Goal: Communication & Community: Answer question/provide support

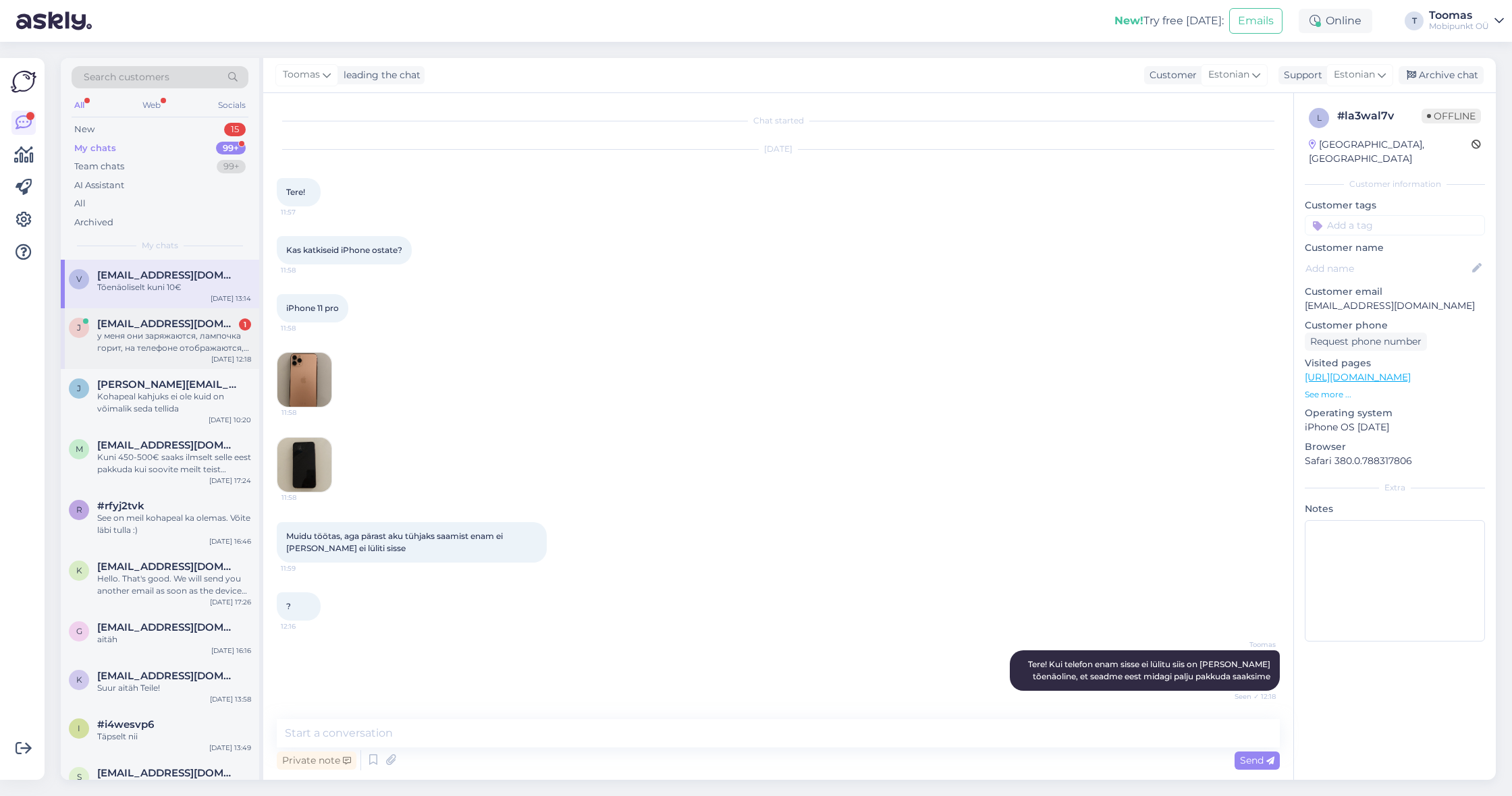
scroll to position [173, 0]
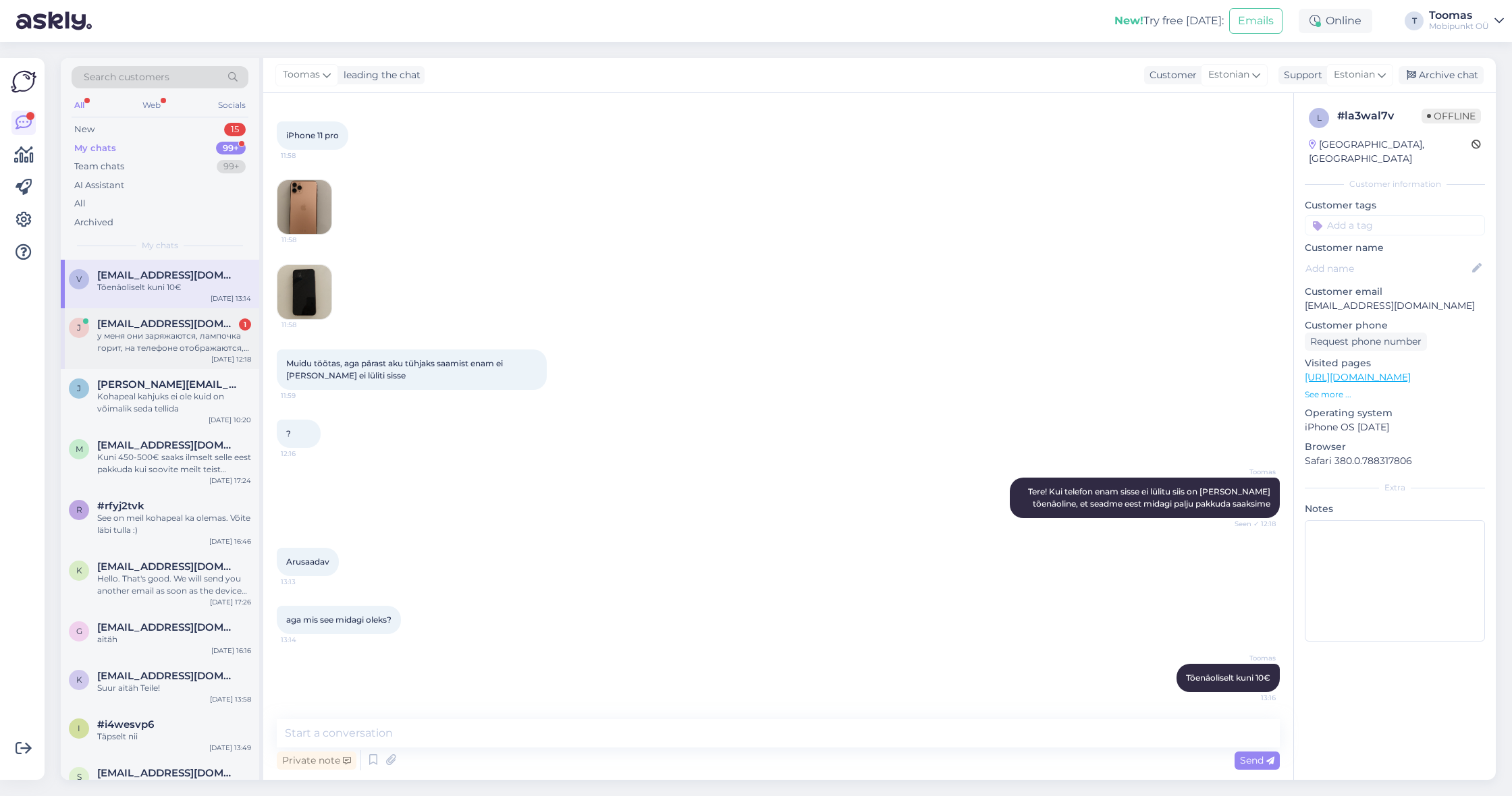
click at [191, 342] on div "у меня они заряжаются, лампочка горит, на телефоне отображаются, но ни в какую …" at bounding box center [174, 342] width 154 height 24
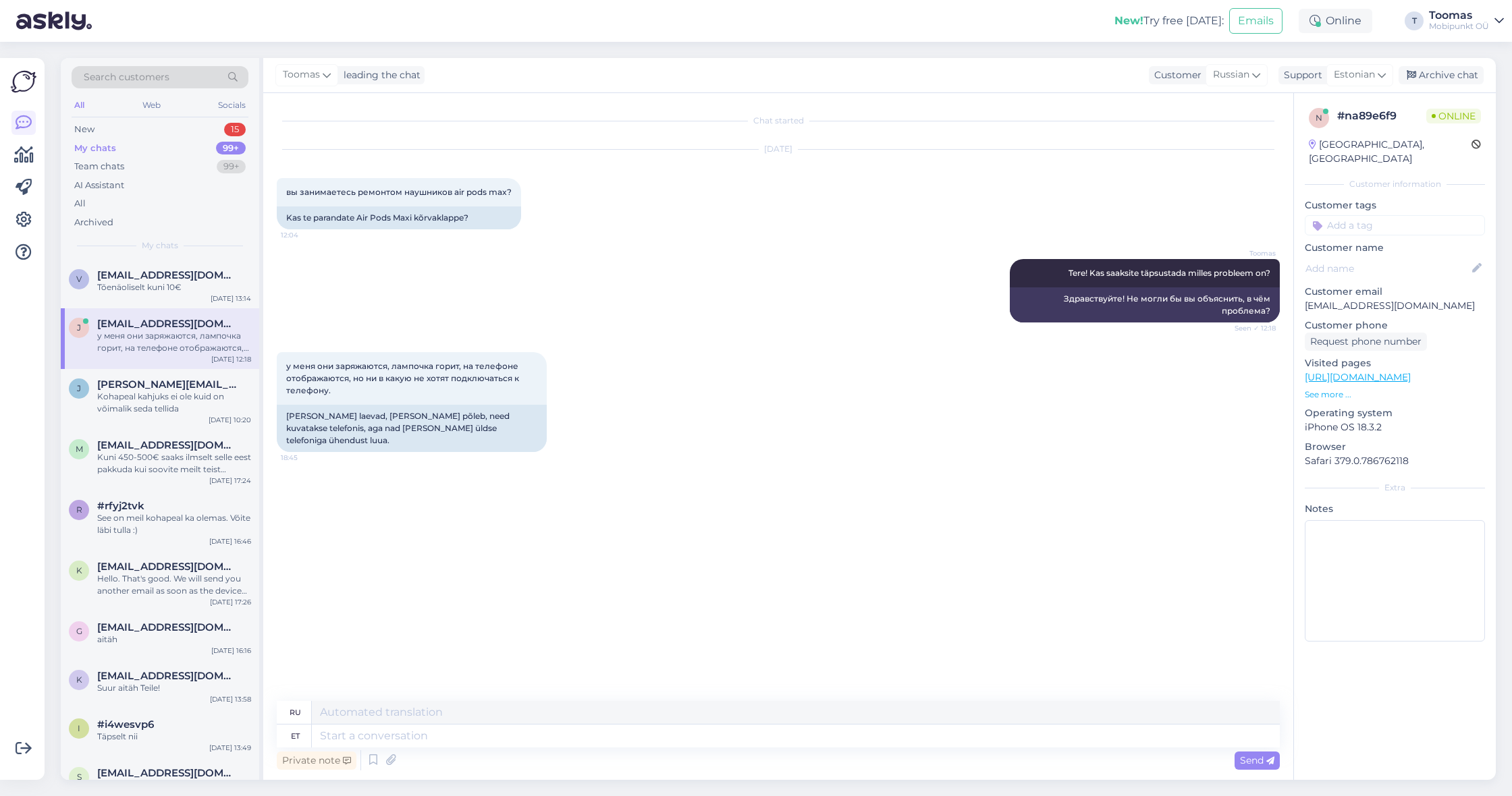
scroll to position [0, 0]
click at [491, 731] on textarea at bounding box center [796, 736] width 968 height 23
drag, startPoint x: 293, startPoint y: 411, endPoint x: 480, endPoint y: 428, distance: 187.8
click at [480, 428] on div "[PERSON_NAME] laevad, [PERSON_NAME] põleb, need kuvatakse telefonis, aga nad [P…" at bounding box center [412, 428] width 270 height 47
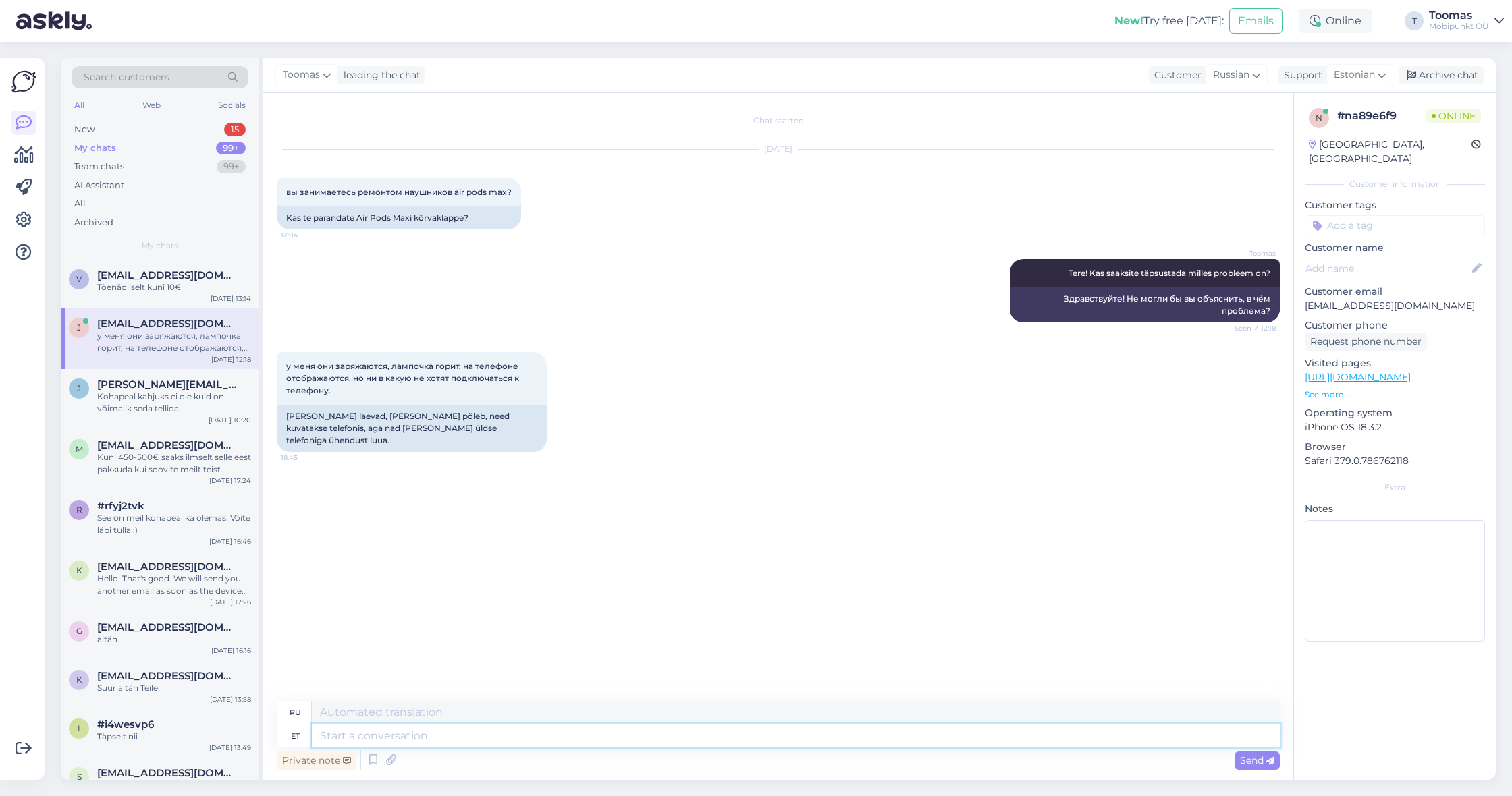
click at [531, 730] on textarea at bounding box center [796, 736] width 968 height 23
type textarea "Kõige mõ"
type textarea "Самый"
type textarea "Kõige mõistlikum o"
type textarea "Самый разумный"
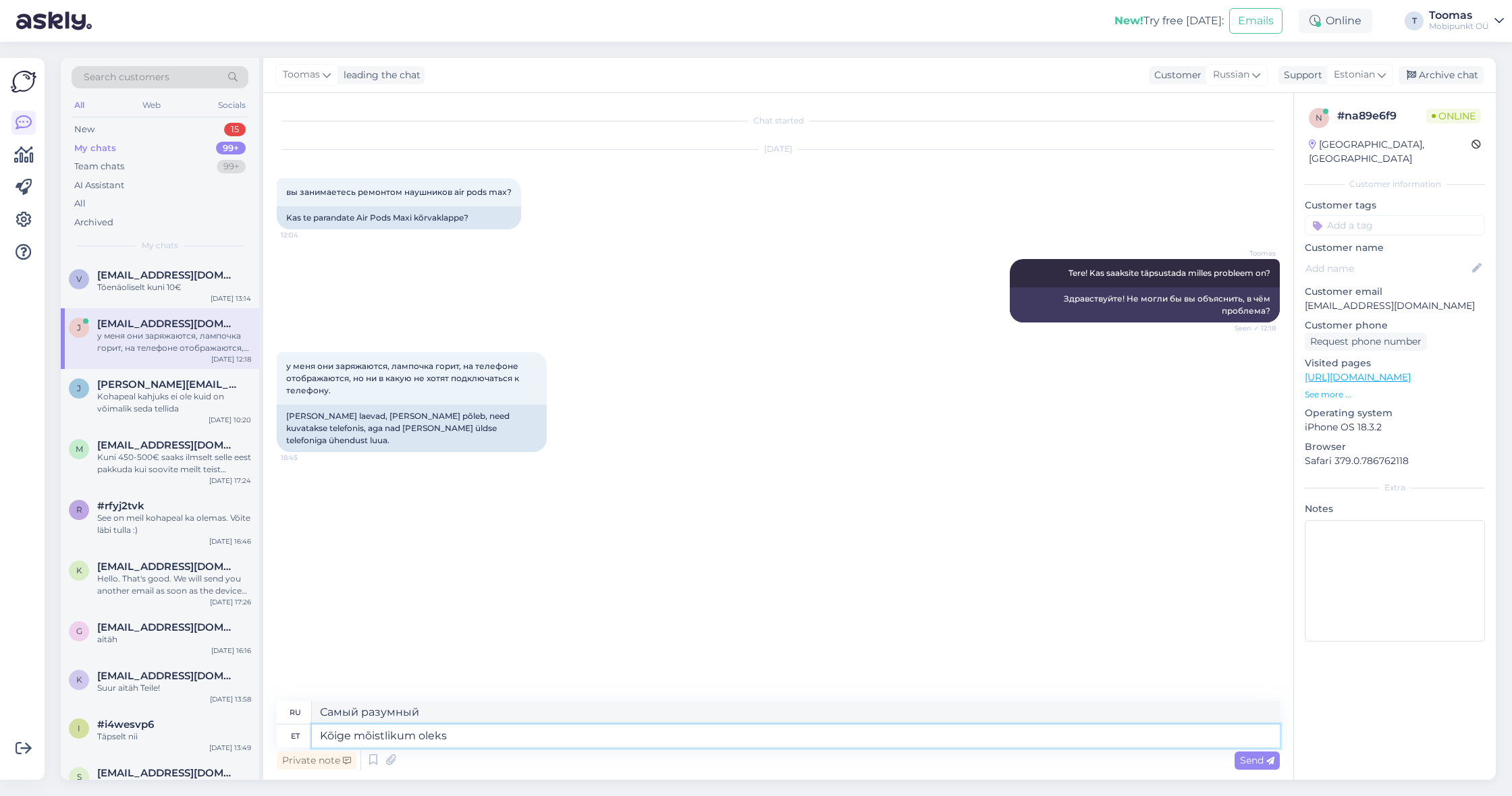
type textarea "Kõige mõistlikum oleks"
type textarea "Это было бы наиболее разумно"
type textarea "Kõige mõistlikum oleks siis"
type textarea "Тогда было бы разумнее всего"
type textarea "Kõige mõistlikum oleks siis meie esi"
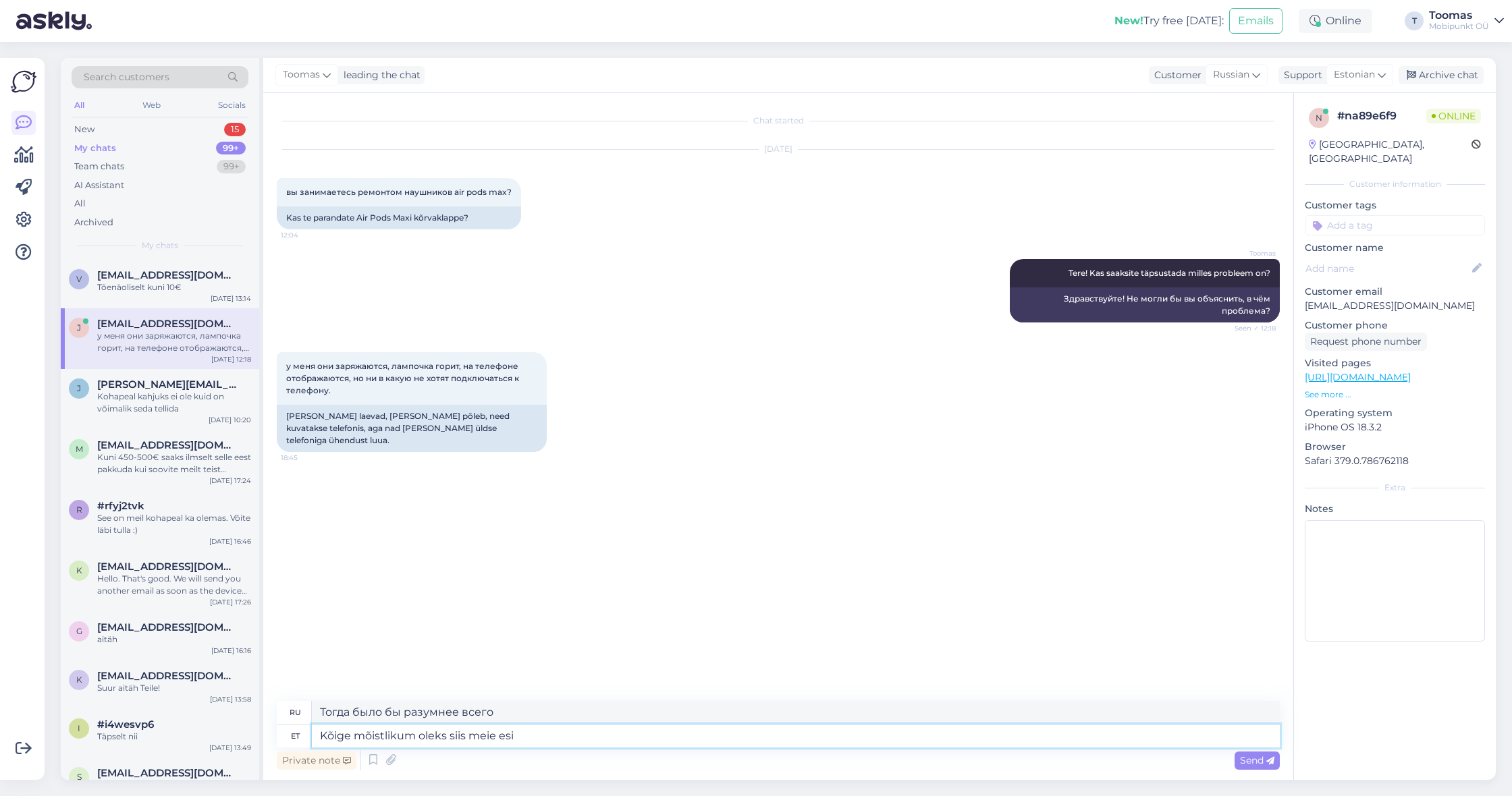
type textarea "Тогда для нас было бы наиболее разумным"
type textarea "Kõige mõistlikum oleks siis meie esindusse tu"
type textarea "Самым разумным было бы приехать к нам в офис."
type textarea "Kõige mõistlikum oleks siis meie esindusse tulla, et"
type textarea "Самым разумным было бы прийти к нам в офис,"
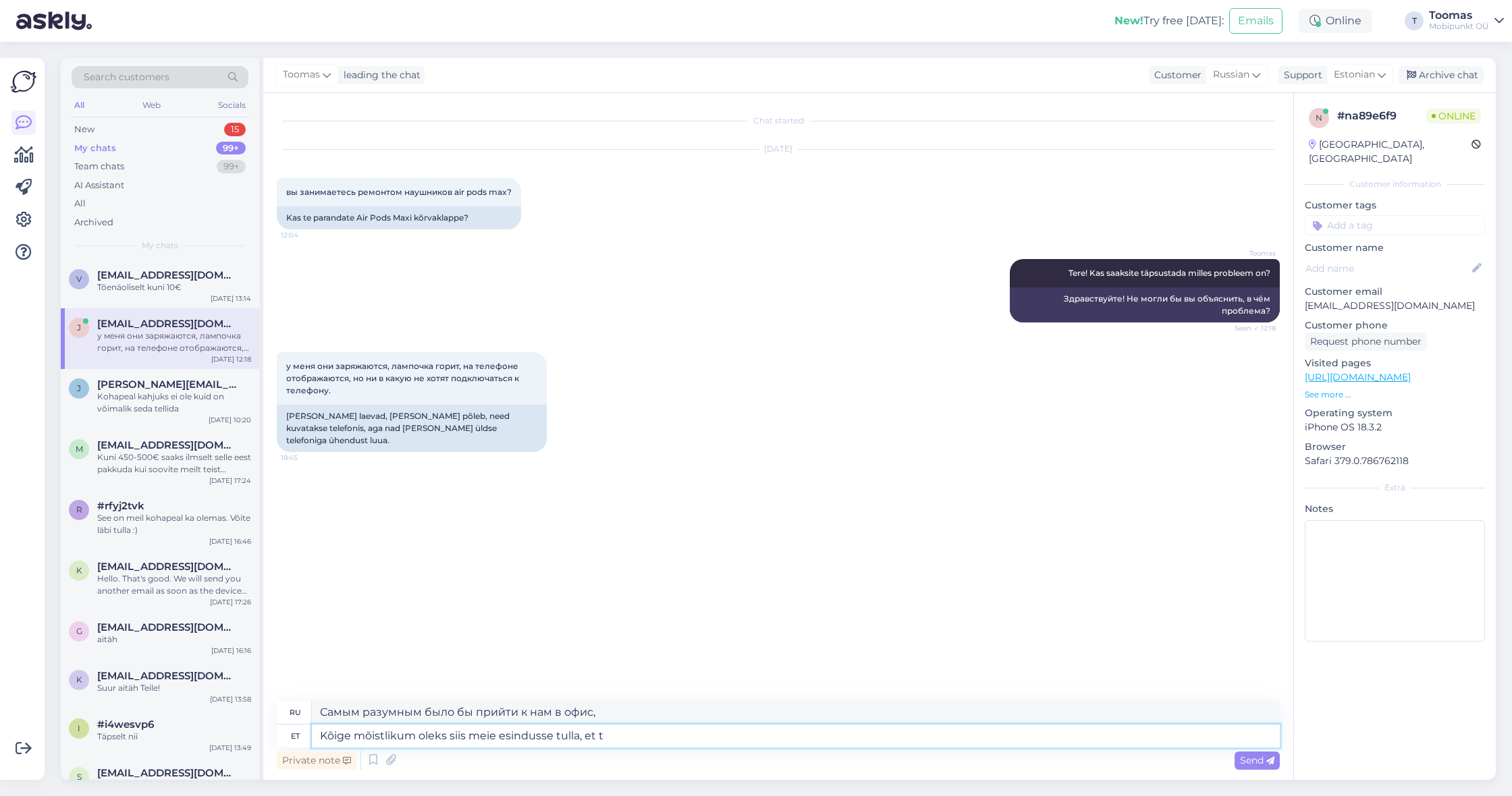
type textarea "Kõige mõistlikum oleks siis meie esindusse tulla, et te"
type textarea "Самым разумным решением было бы приехать к [DEMOGRAPHIC_DATA] в офис, чтобы"
type textarea "Kõige mõistlikum oleks siis meie esindusse tulla, et tehnik s"
type textarea "Самым разумным решением будет приехать в наш дилерский центр, чтобы специалист …"
type textarea "Kõige mõistlikum oleks siis meie esindusse tulla, et tehnik saaks"
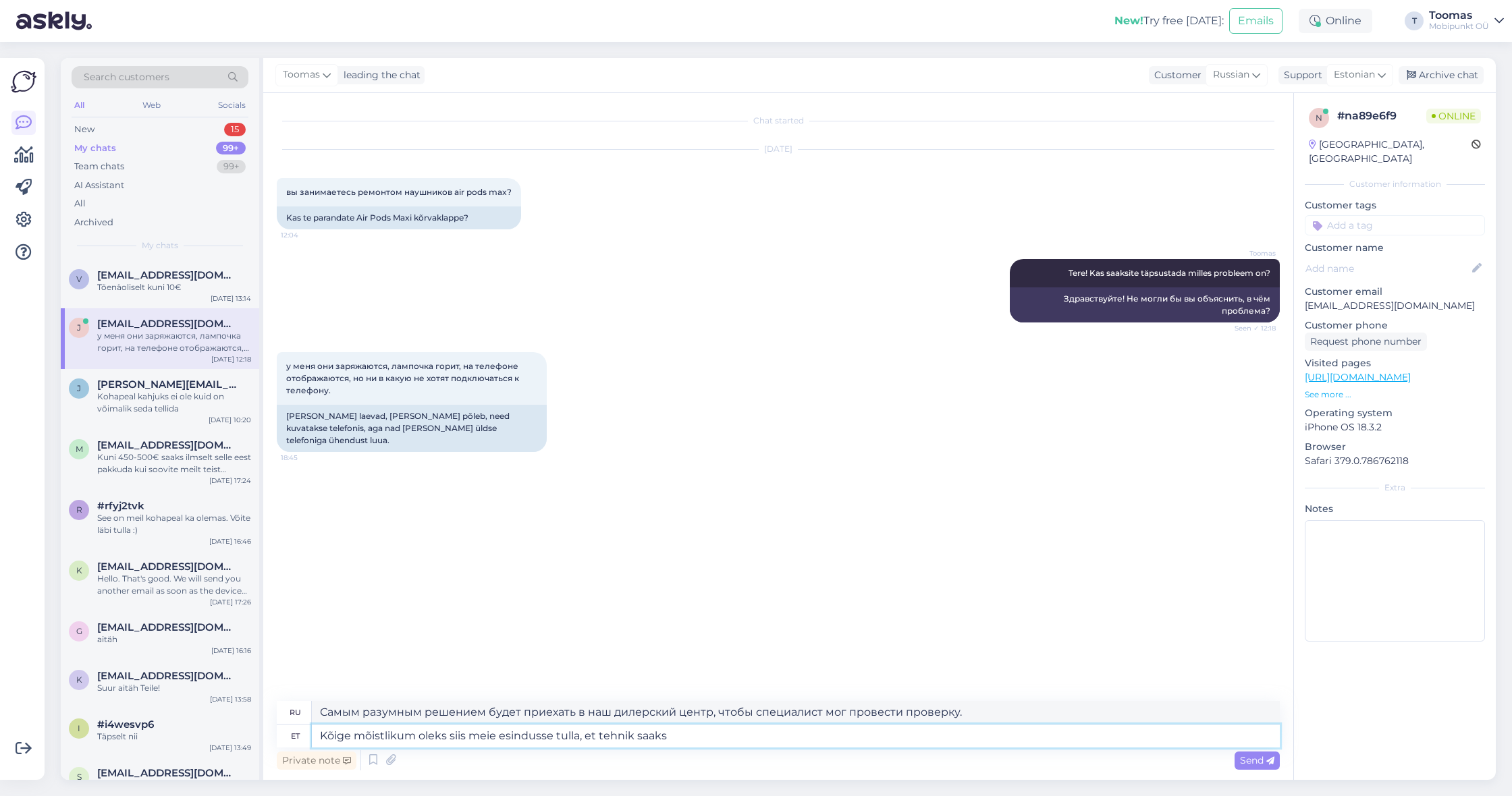
type textarea "Самым разумным решением было бы приехать в наш дилерский центр, чтобы техник мог"
type textarea "Kõige mõistlikum oleks siis meie esindusse tulla, et tehnik saaks need"
type textarea "Самым разумным решением будет приехать в наш дилерский центр, чтобы техник мог …"
type textarea "Kõige mõistlikum oleks siis meie esindusse tulla, et tehnik saaks need meie p"
type textarea "Самым разумным решением было бы приехать в наш дилерский центр, чтобы техник мо…"
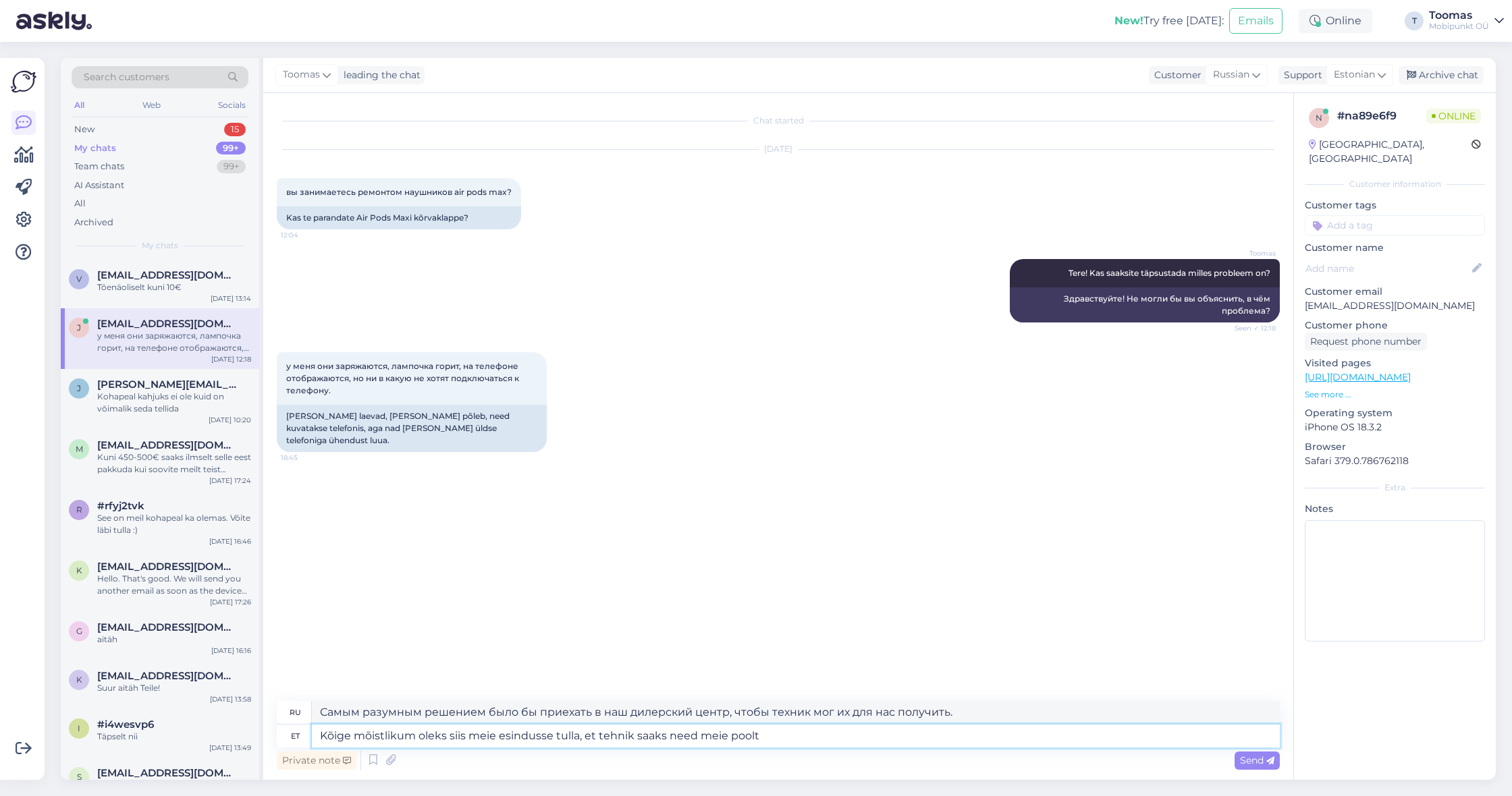
type textarea "Kõige mõistlikum oleks siis meie esindusse tulla, et tehnik saaks need meie poo…"
type textarea "Самым разумным решением было бы приехать в наш дилерский центр, чтобы техник мо…"
type textarea "Kõige mõistlikum oleks siis meie esindusse tulla, et tehnik saaks need meie poo…"
type textarea "Самым разумным решением было бы приехать в наш дилерский центр, чтобы техник мо…"
type textarea "Kõige mõistlikum oleks siis meie esindusse tulla, et tehnik saaks need meie poo…"
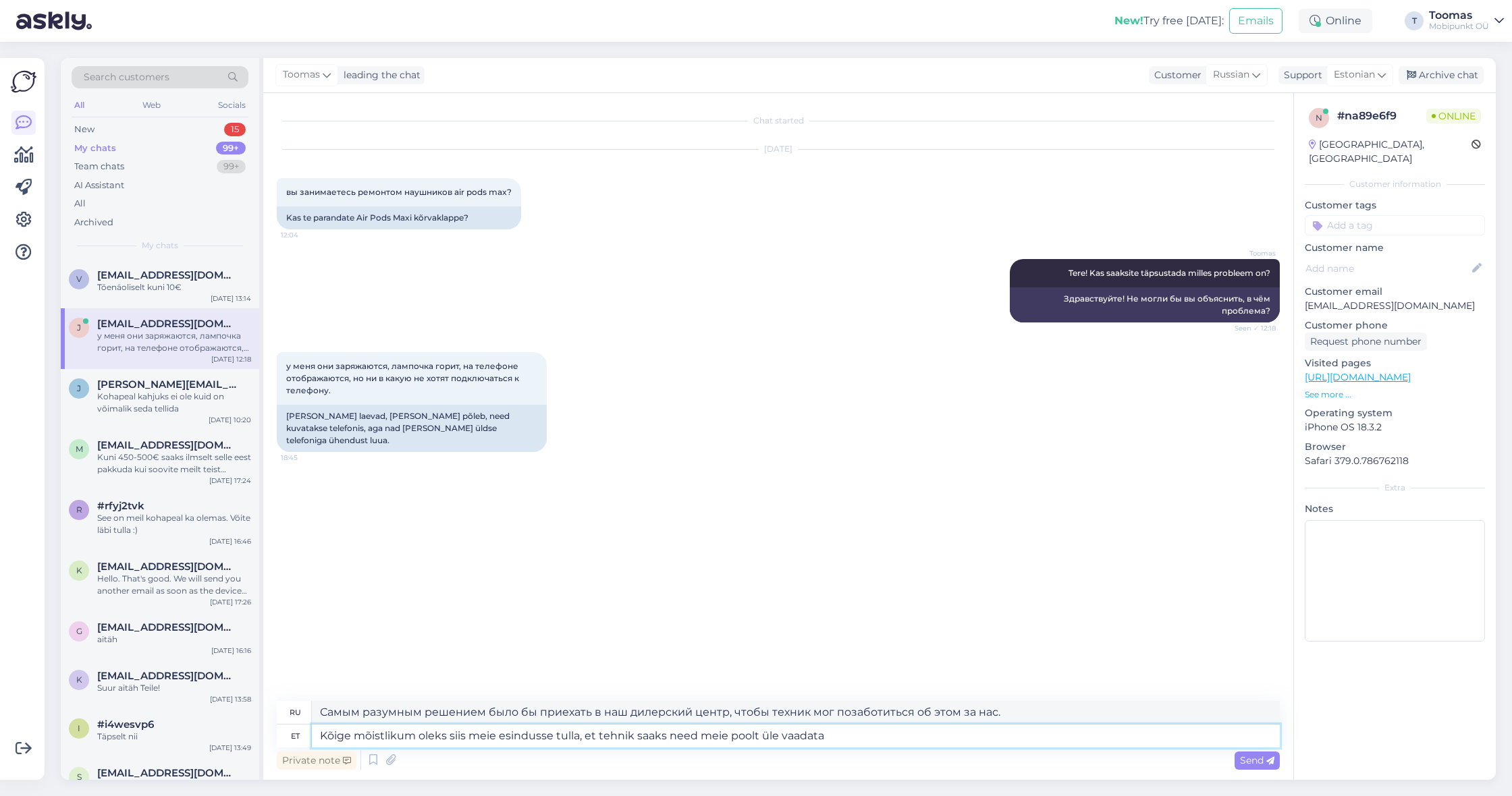
type textarea "Самым разумным решением было бы приехать в наш дилерский центр, чтобы техник мо…"
click at [741, 732] on textarea "Kõige mõistlikum oleks siis meie esindusse tulla, et tehnik saaks need meie poo…" at bounding box center [796, 736] width 968 height 23
type textarea "Kõige mõistlikum oleks siis meie esindusse tulla, et tehnik saaks need üle vaad…"
type textarea "Самым разумным решением будет приехать в наш дилерский центр, чтобы техник мог …"
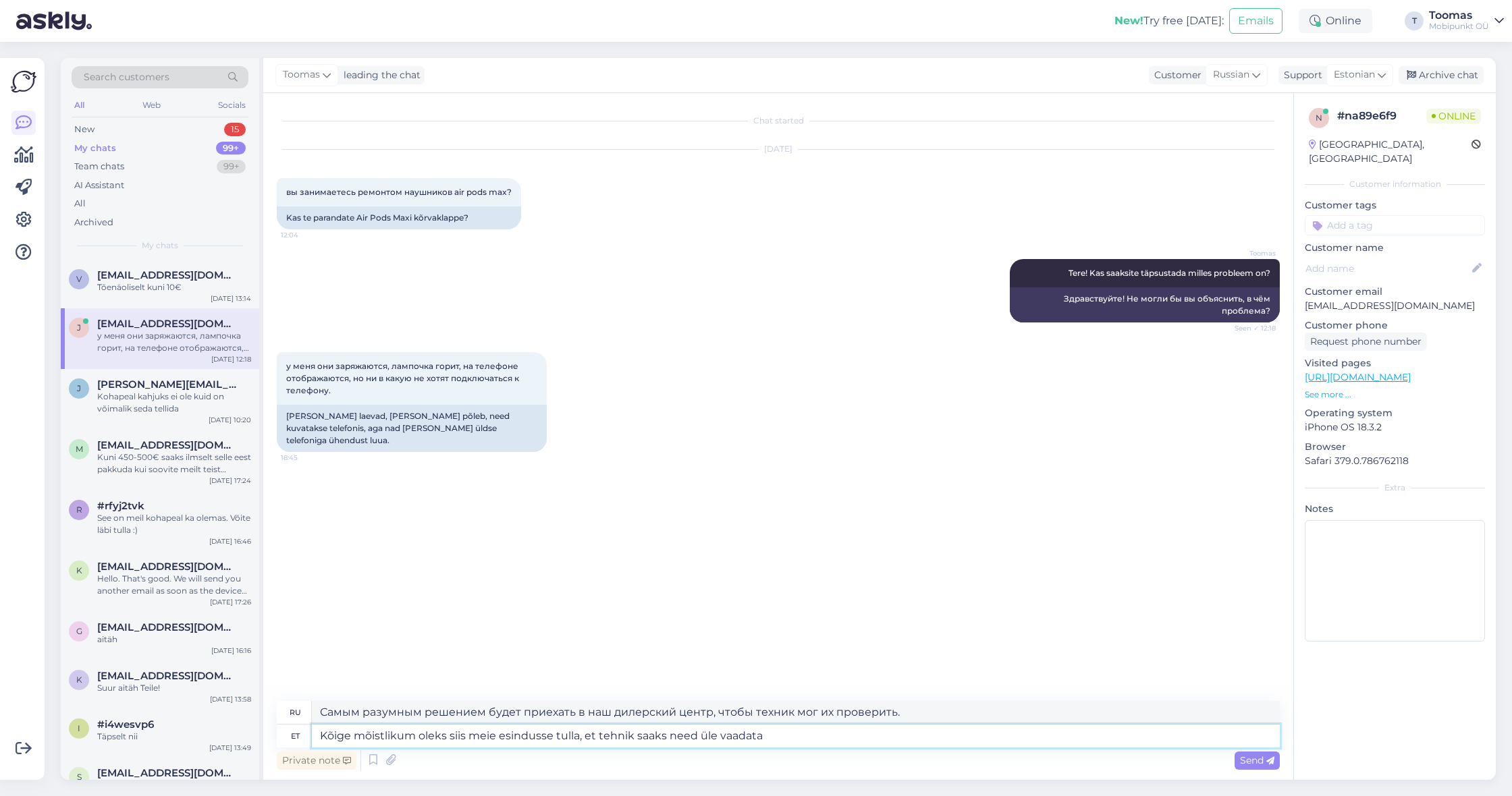
click at [801, 731] on textarea "Kõige mõistlikum oleks siis meie esindusse tulla, et tehnik saaks need üle vaad…" at bounding box center [796, 736] width 968 height 23
type textarea "Kõige mõistlikum oleks siis meie esindusse tulla, et tehnik saaks need üle vaad…"
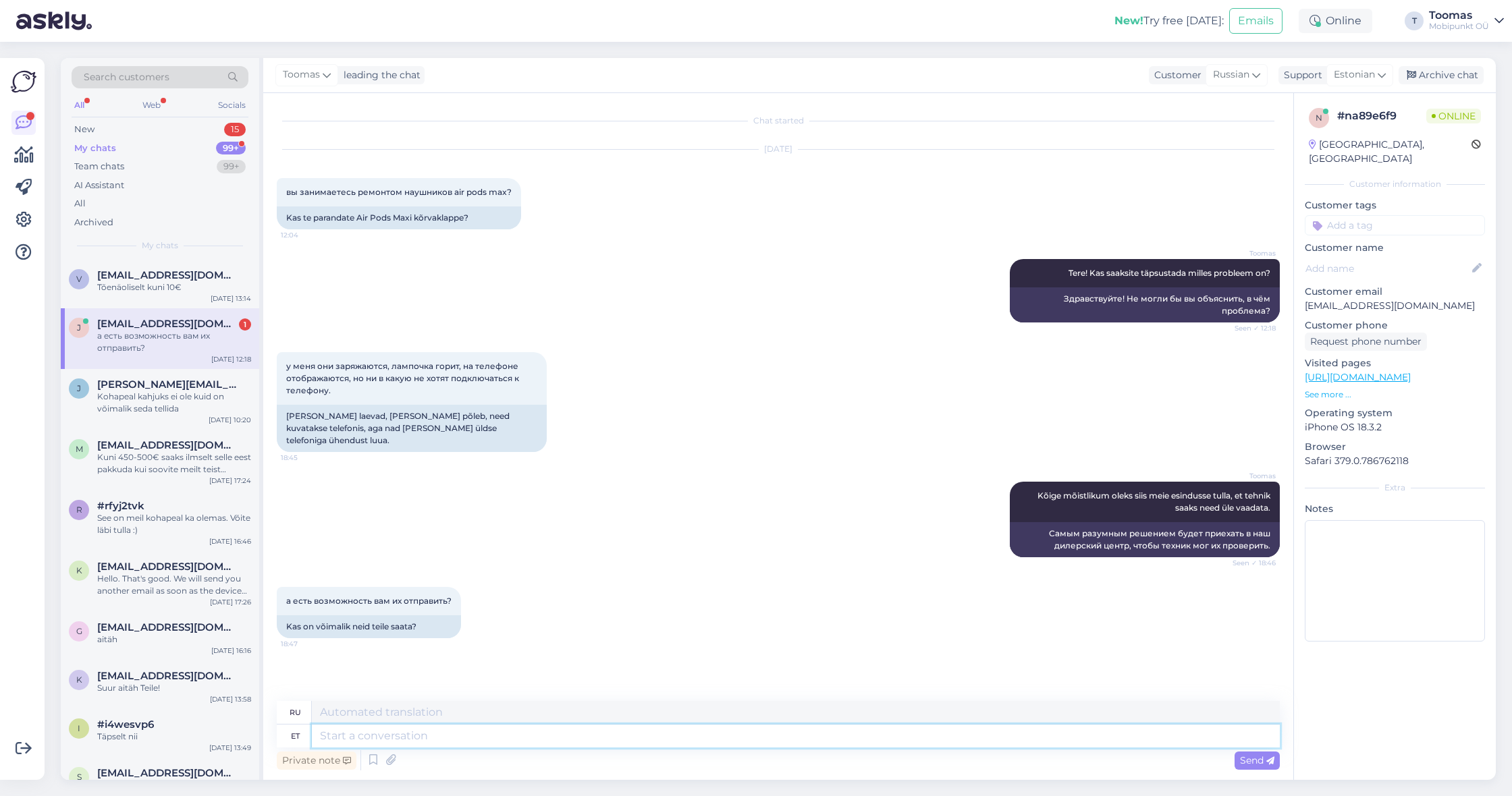
scroll to position [33, 0]
click at [557, 735] on textarea at bounding box center [796, 736] width 968 height 23
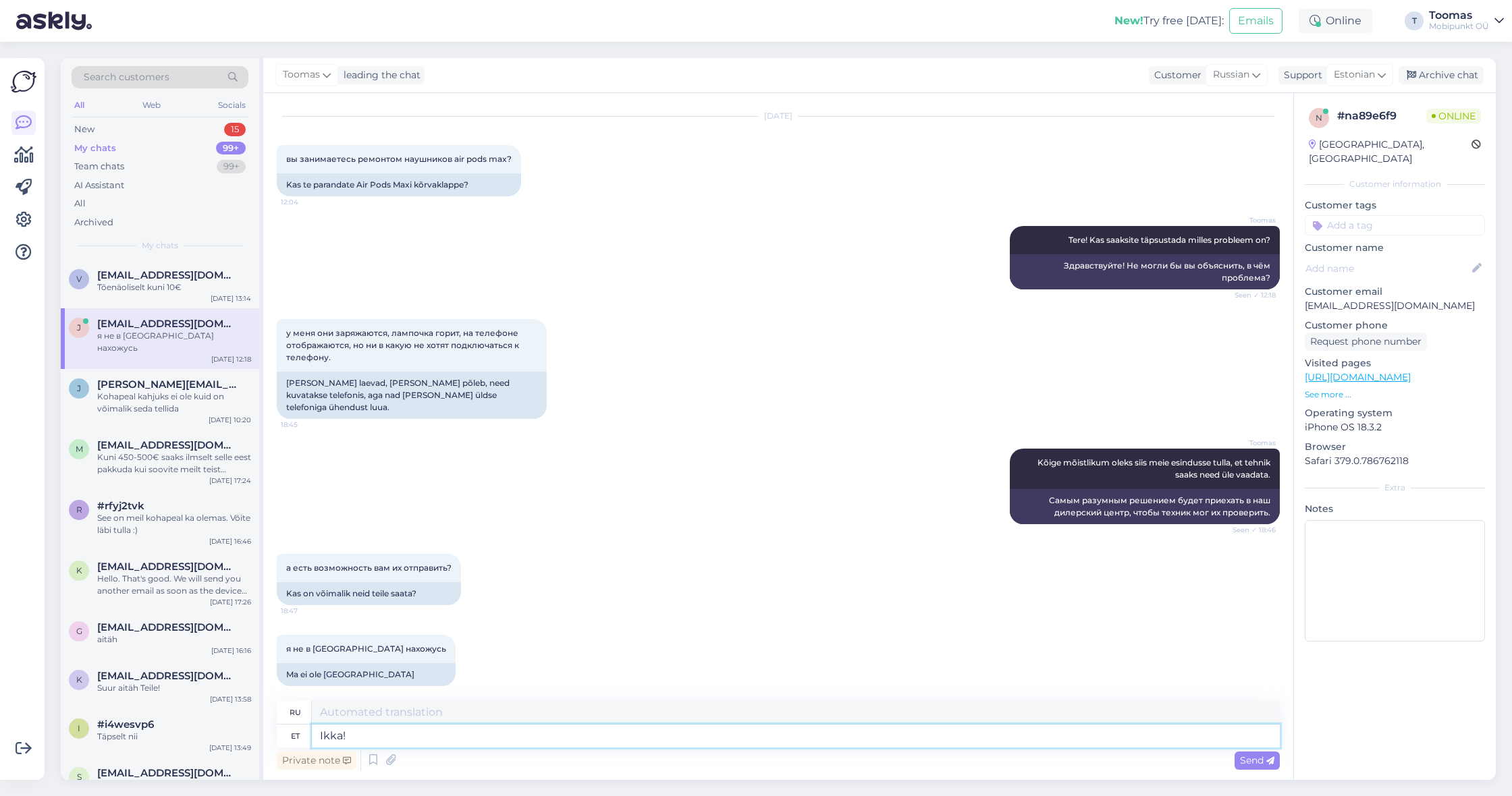
type textarea "Ikka!"
type textarea "Все еще!"
type textarea "Ikka! Täpsemad"
type textarea "Всё ещё! Подробнее"
type textarea "Ikka! Täpsemad juhised"
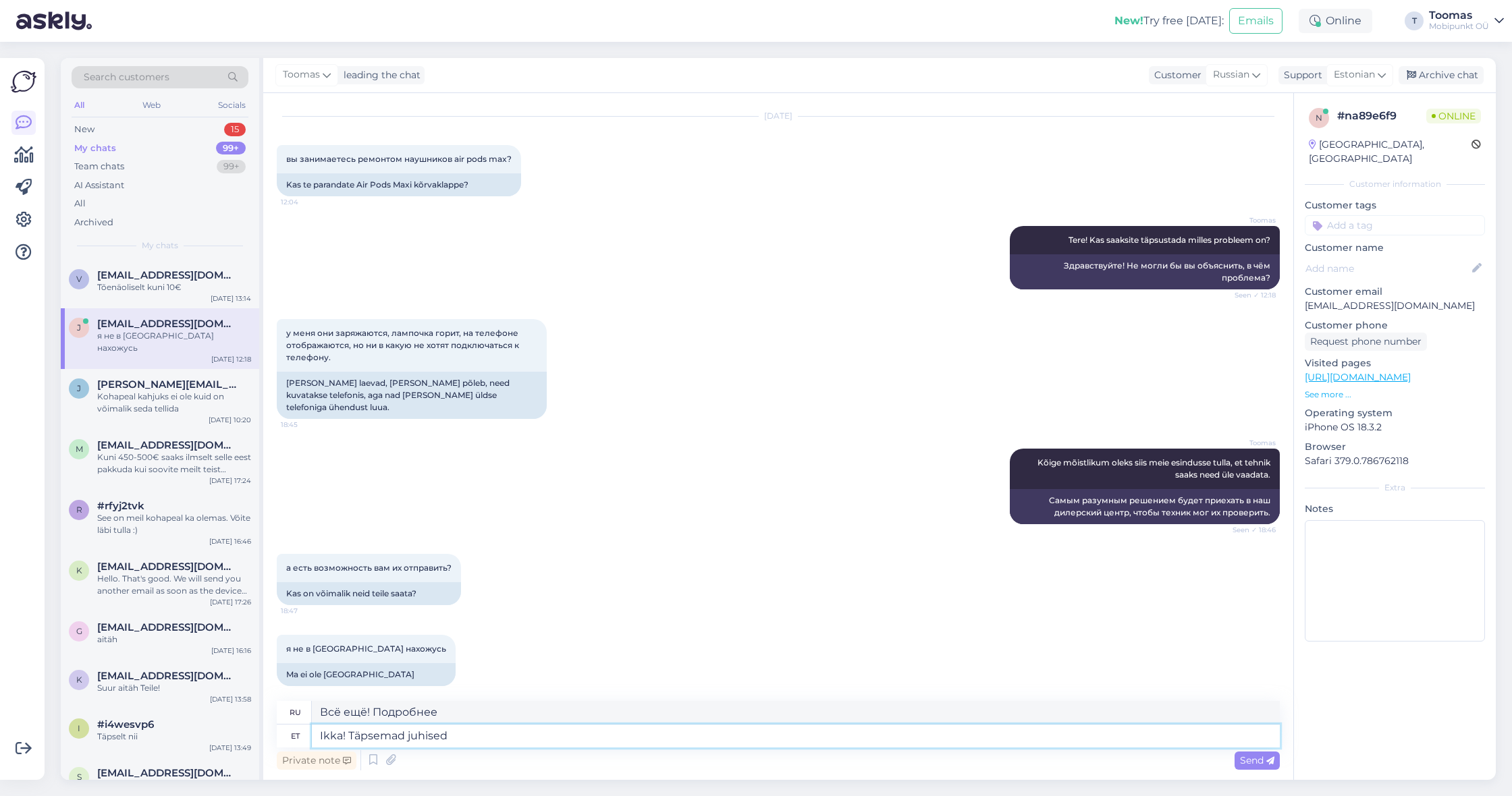
type textarea "Всё ещё! Более подробные инструкции"
type textarea "Ikka! Täpsemad juhised saatmise"
type textarea "Всё ещё! Более подробные инструкции по отправке"
type textarea "Ikka! Täpsemad juhised saatmise jaoks leiate m"
type textarea "Всё ещё! Более подробные инструкции по отправке можно найти здесь."
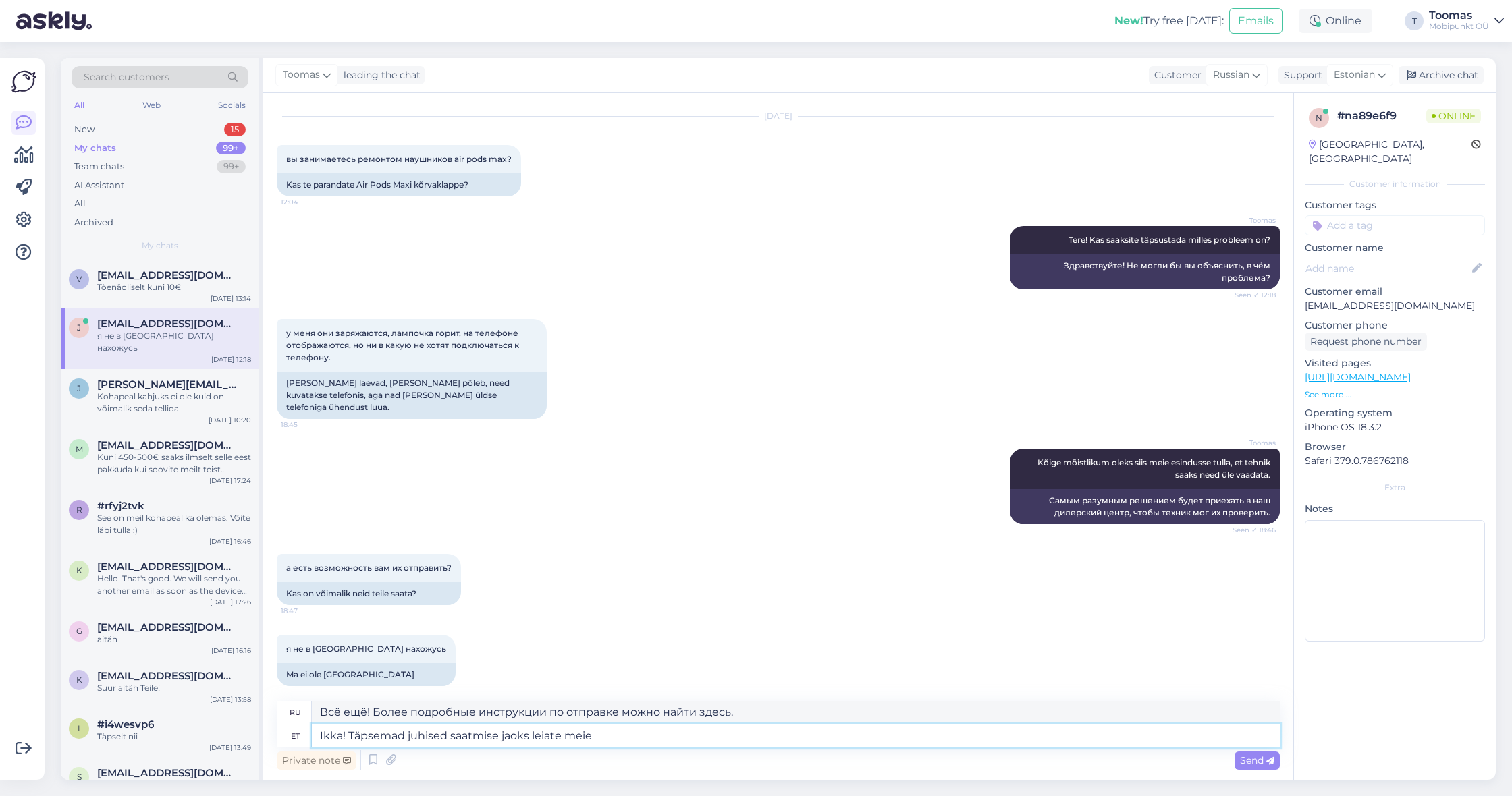
type textarea "Ikka! Täpsemad juhised saatmise jaoks leiate meie"
type textarea "Всё ещё! Более подробные инструкции по отправке см. в нашем"
type textarea "Ikka! Täpsemad juhised saatmise jaoks leiate meie lehelt k"
type textarea "Всё ещё! Более подробную инструкцию по отправке можно найти на нашей странице."
type textarea "Ikka! Täpsemad juhised saatmise jaoks leiate meie lehelt kontakti a"
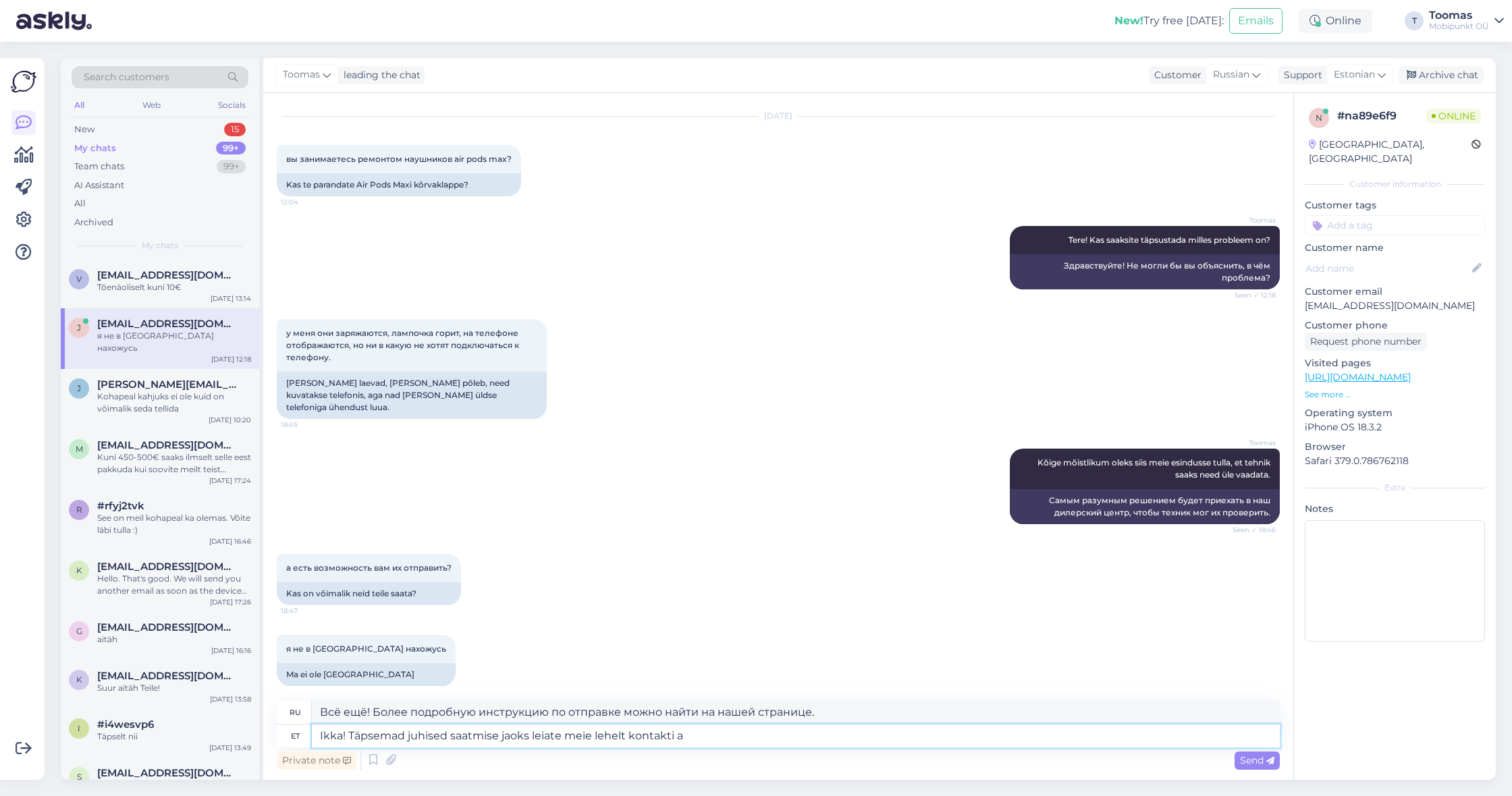
type textarea "Всё ещё! Более подробные инструкции по отправке можно найти на нашей странице к…"
type textarea "Ikka! Täpsemad juhised saatmise jaoks leiate meie lehelt kontakti alt."
type textarea "Всё ещё! Подробные инструкции по отправке вы найдёте на нашей странице в раздел…"
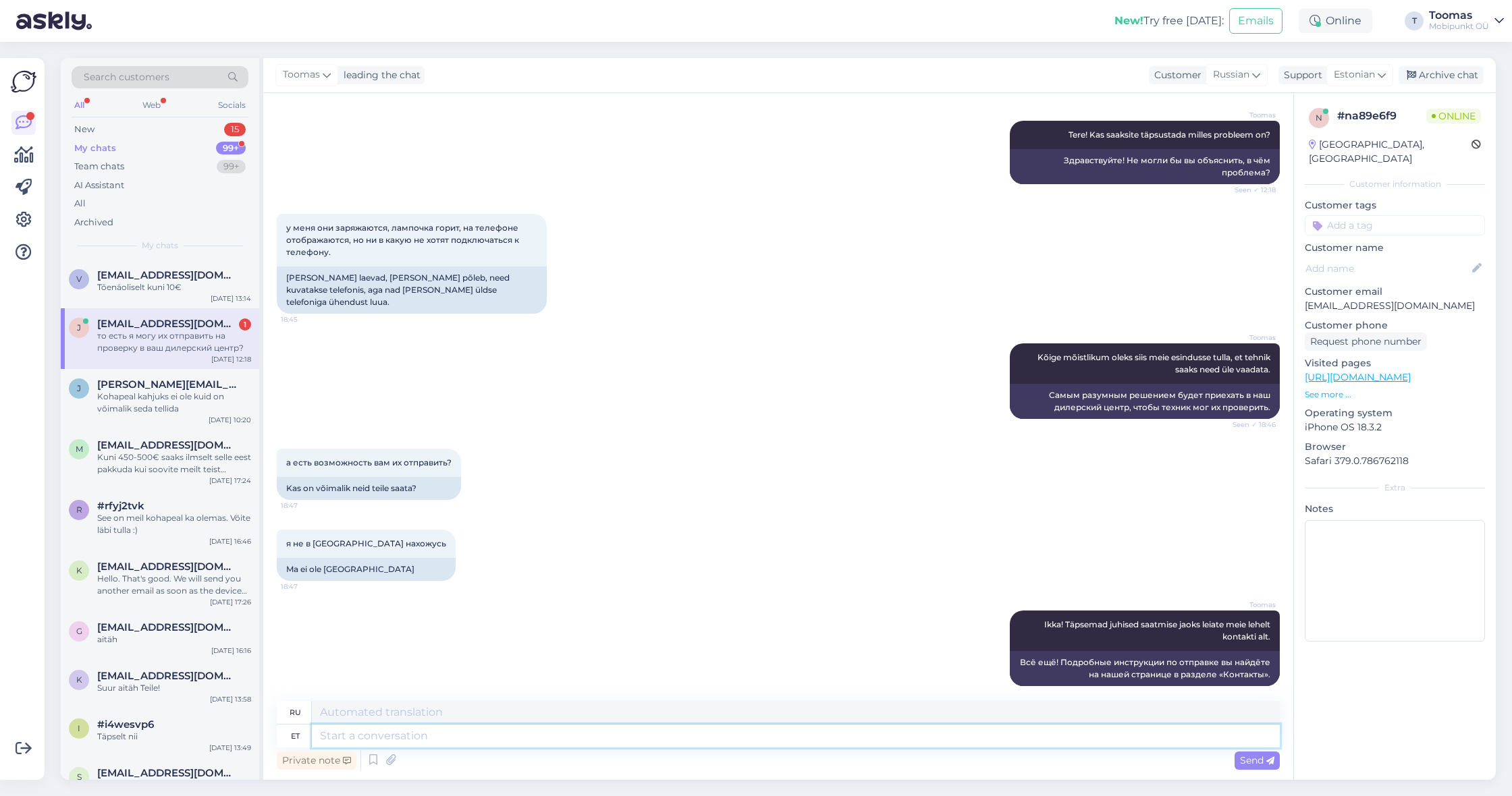
scroll to position [232, 0]
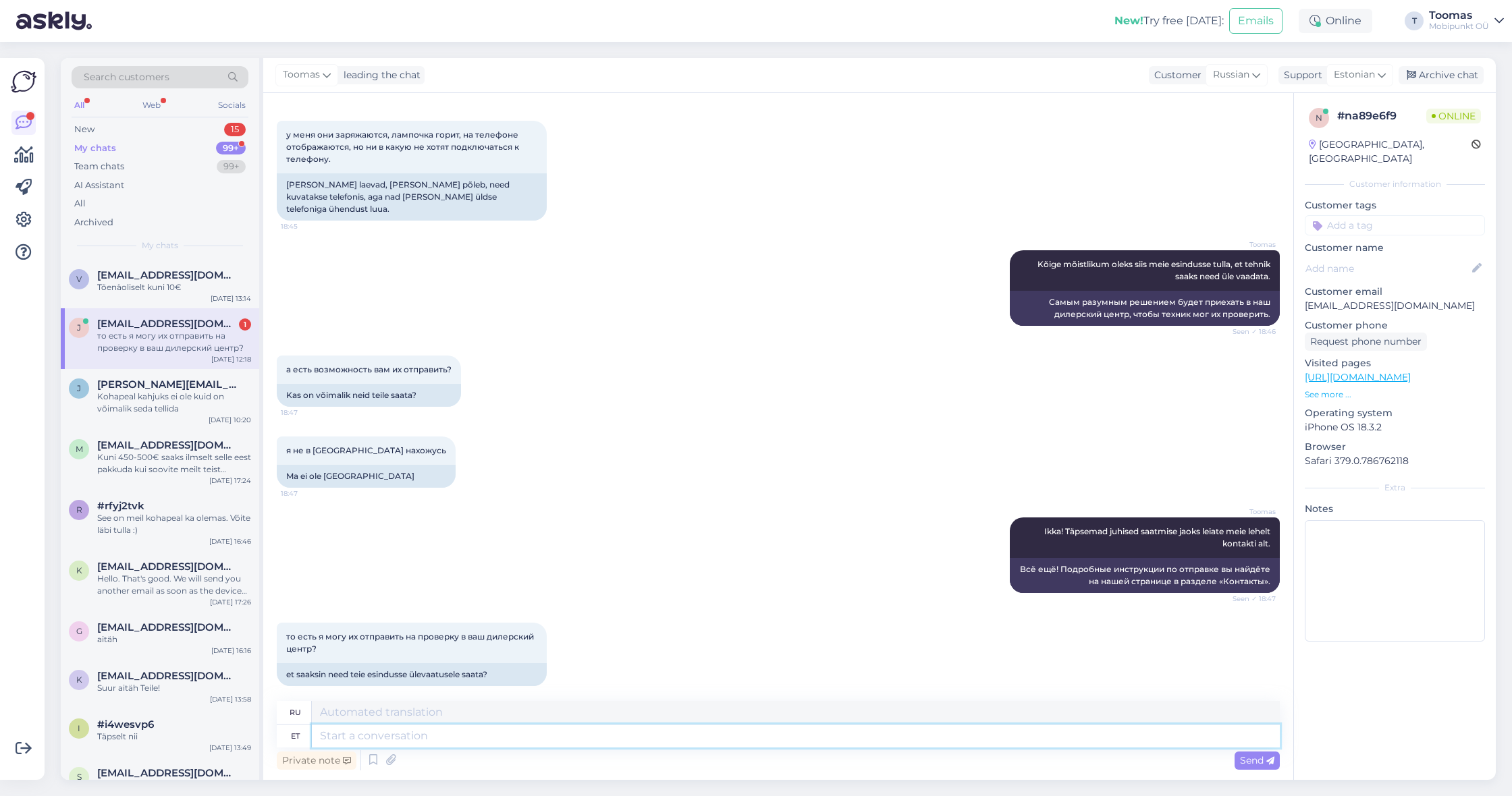
type textarea "A"
type textarea "Jah"
type textarea "Да"
type textarea "J"
type textarea "Täpselt n"
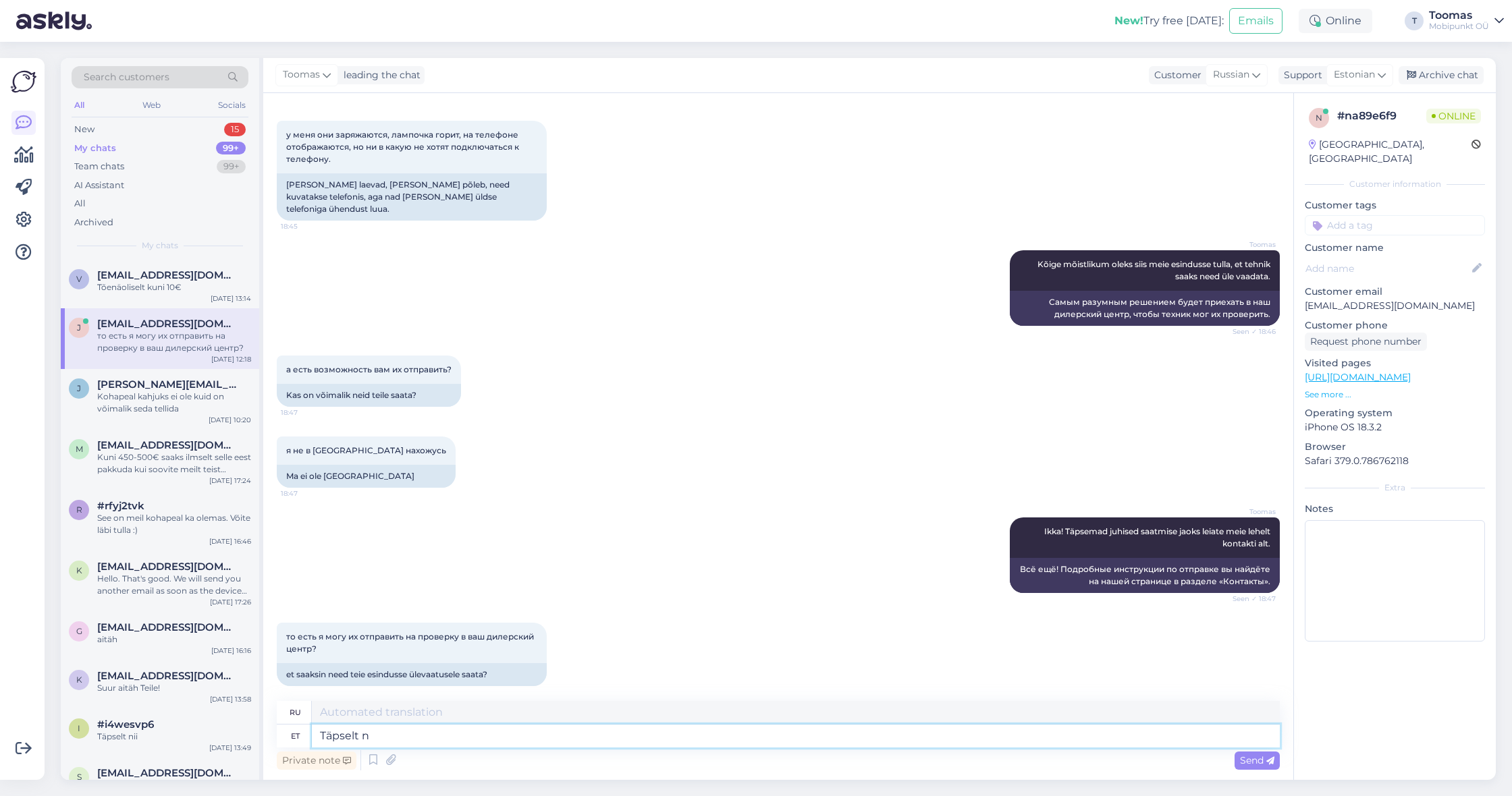
type textarea "Точно"
type textarea "Täpselt nii"
type textarea "Именно так"
type textarea "Täpselt nii."
type textarea "Точно."
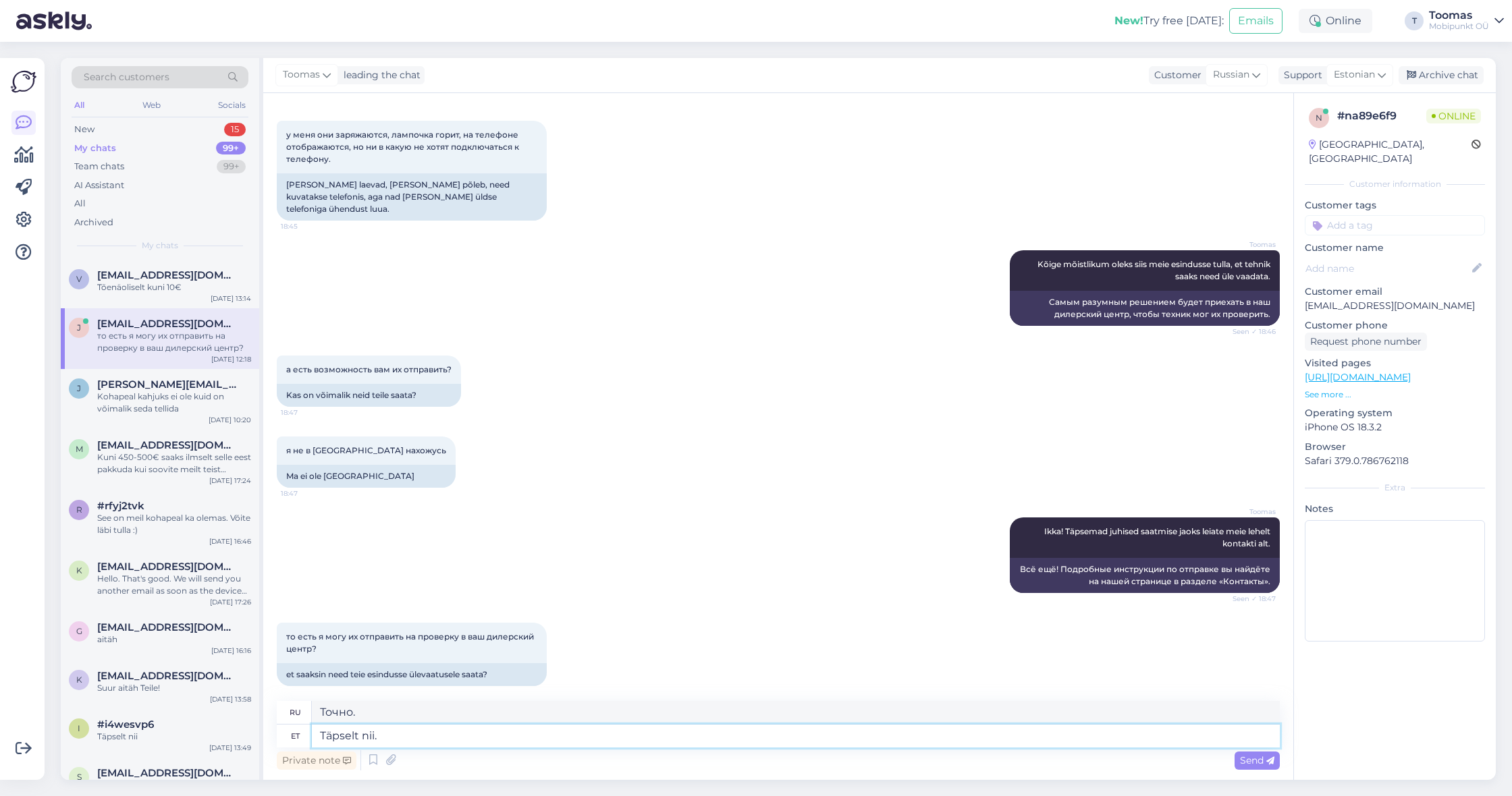
type textarea "Täpselt nii"
type textarea "Именно так"
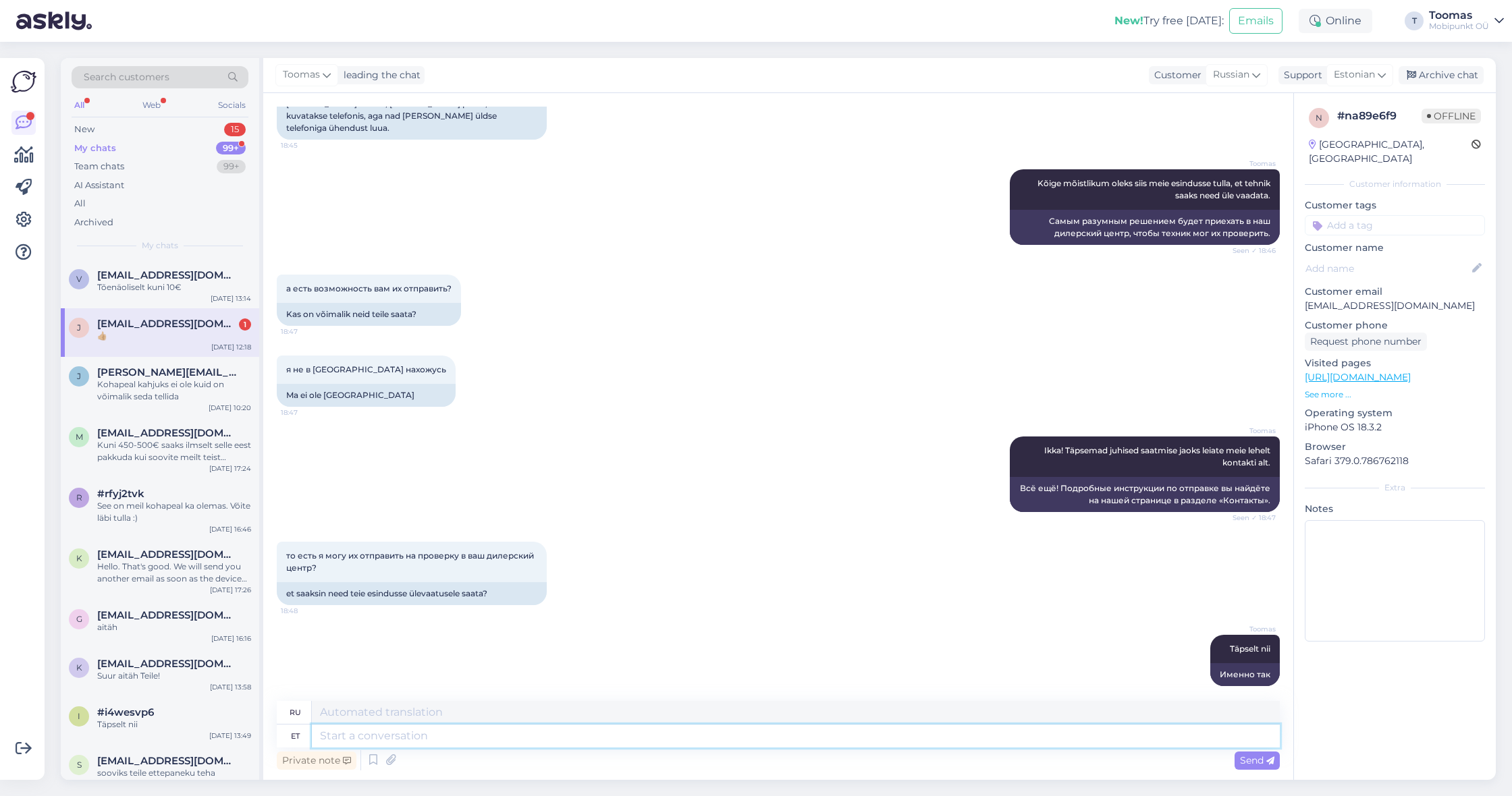
scroll to position [394, 0]
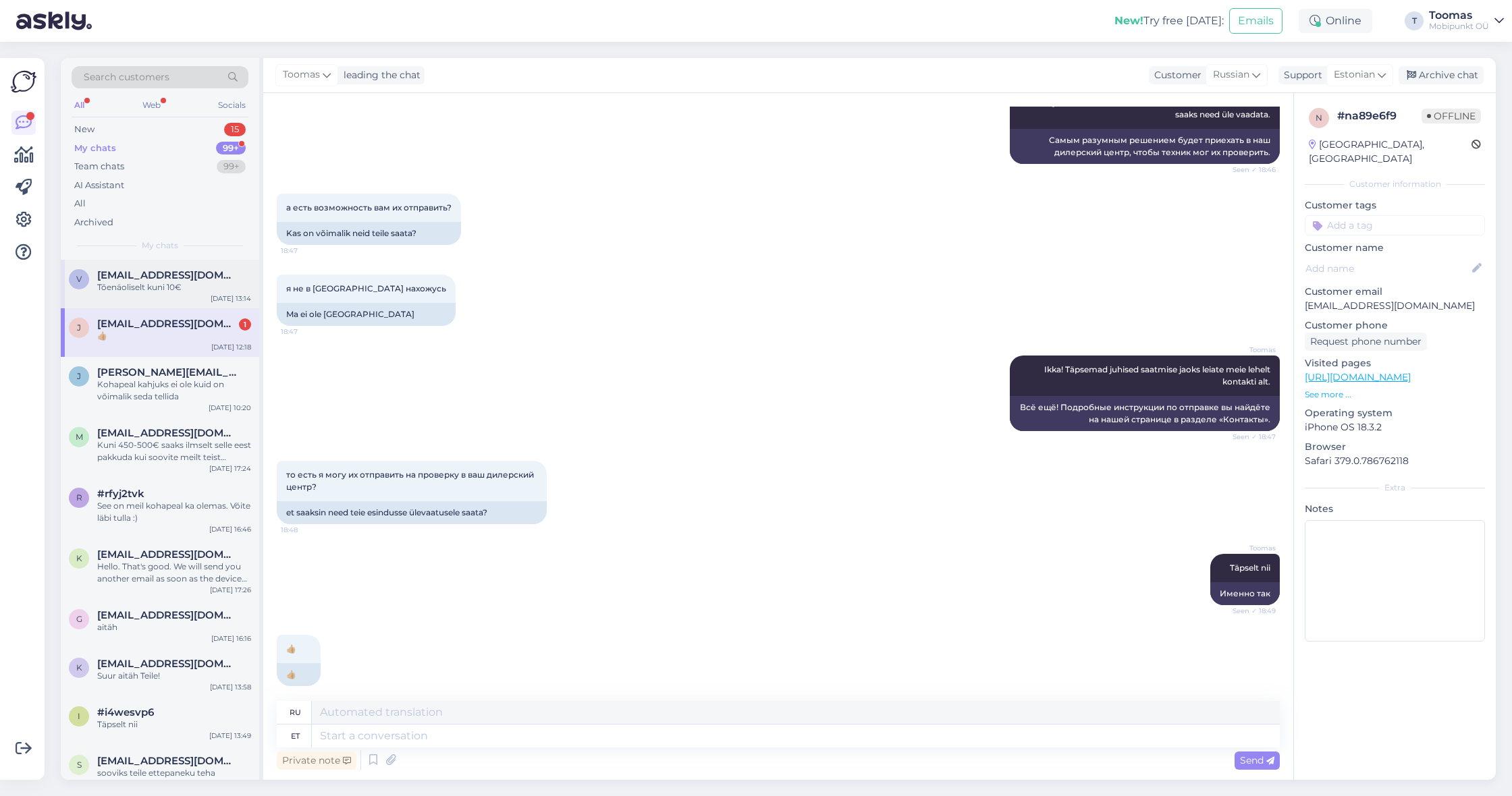
click at [221, 291] on div "Tõenäoliselt kuni 10€" at bounding box center [174, 288] width 154 height 13
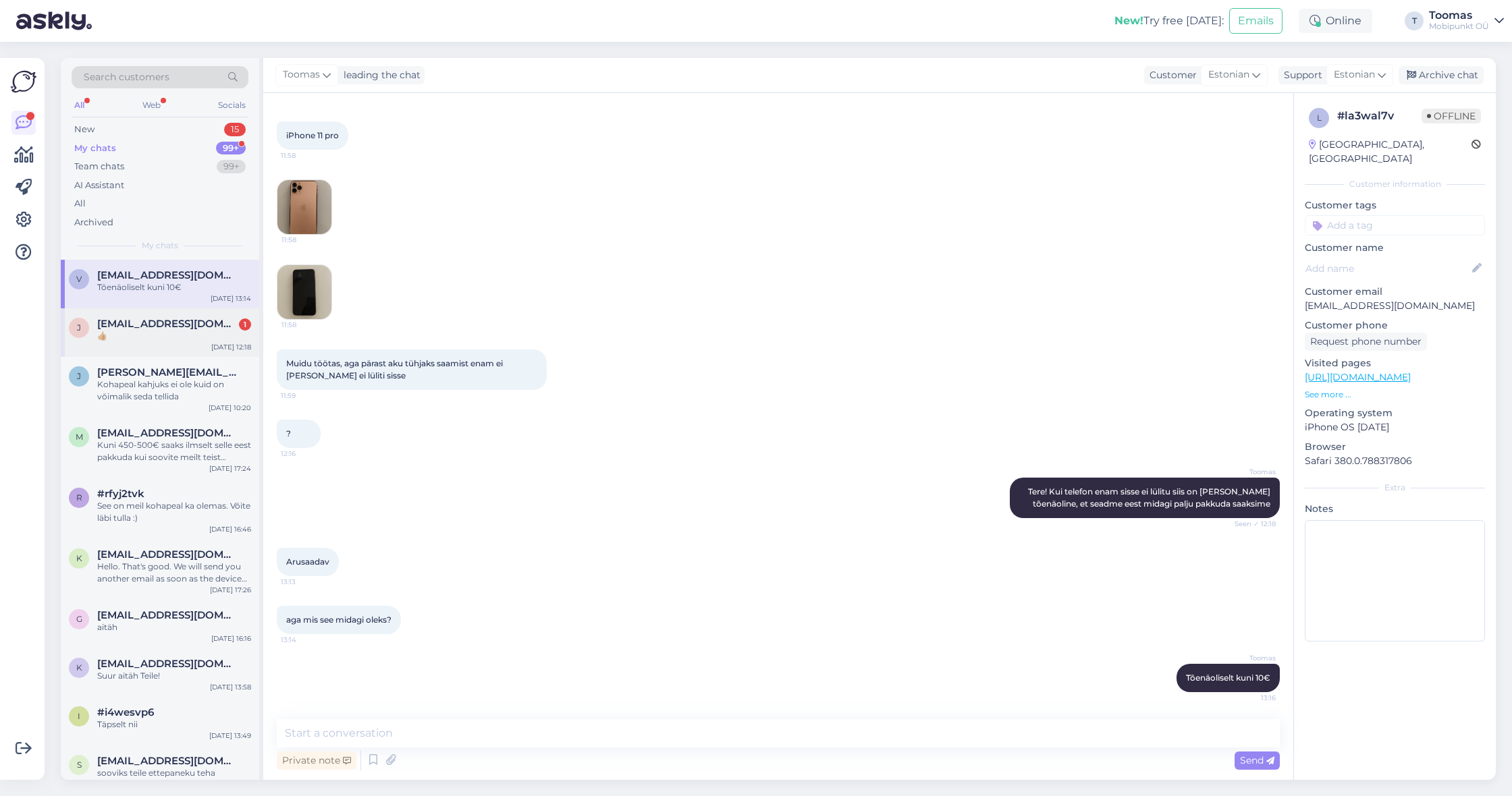
click at [217, 319] on span "[EMAIL_ADDRESS][DOMAIN_NAME]" at bounding box center [167, 324] width 140 height 13
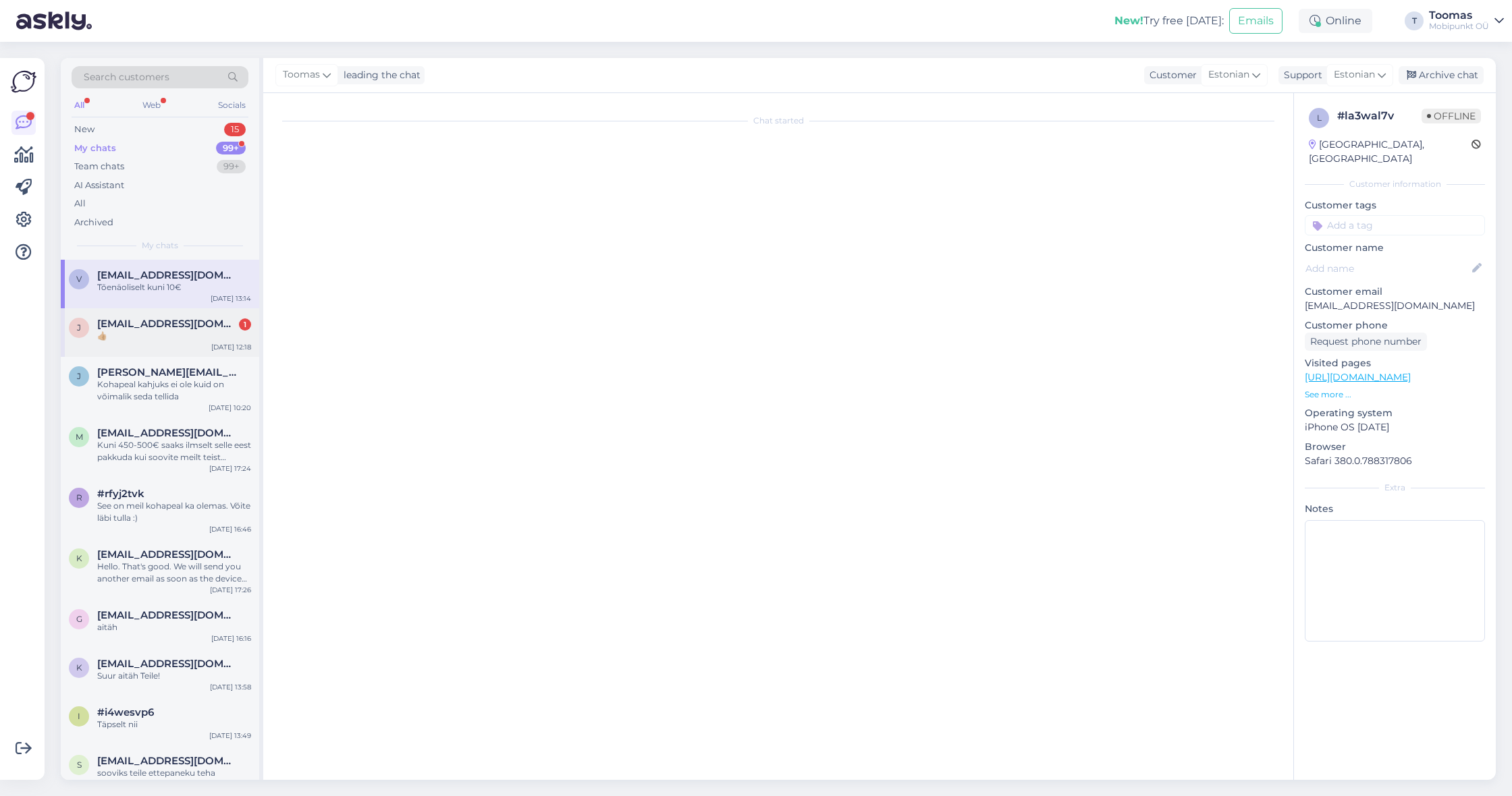
scroll to position [138, 0]
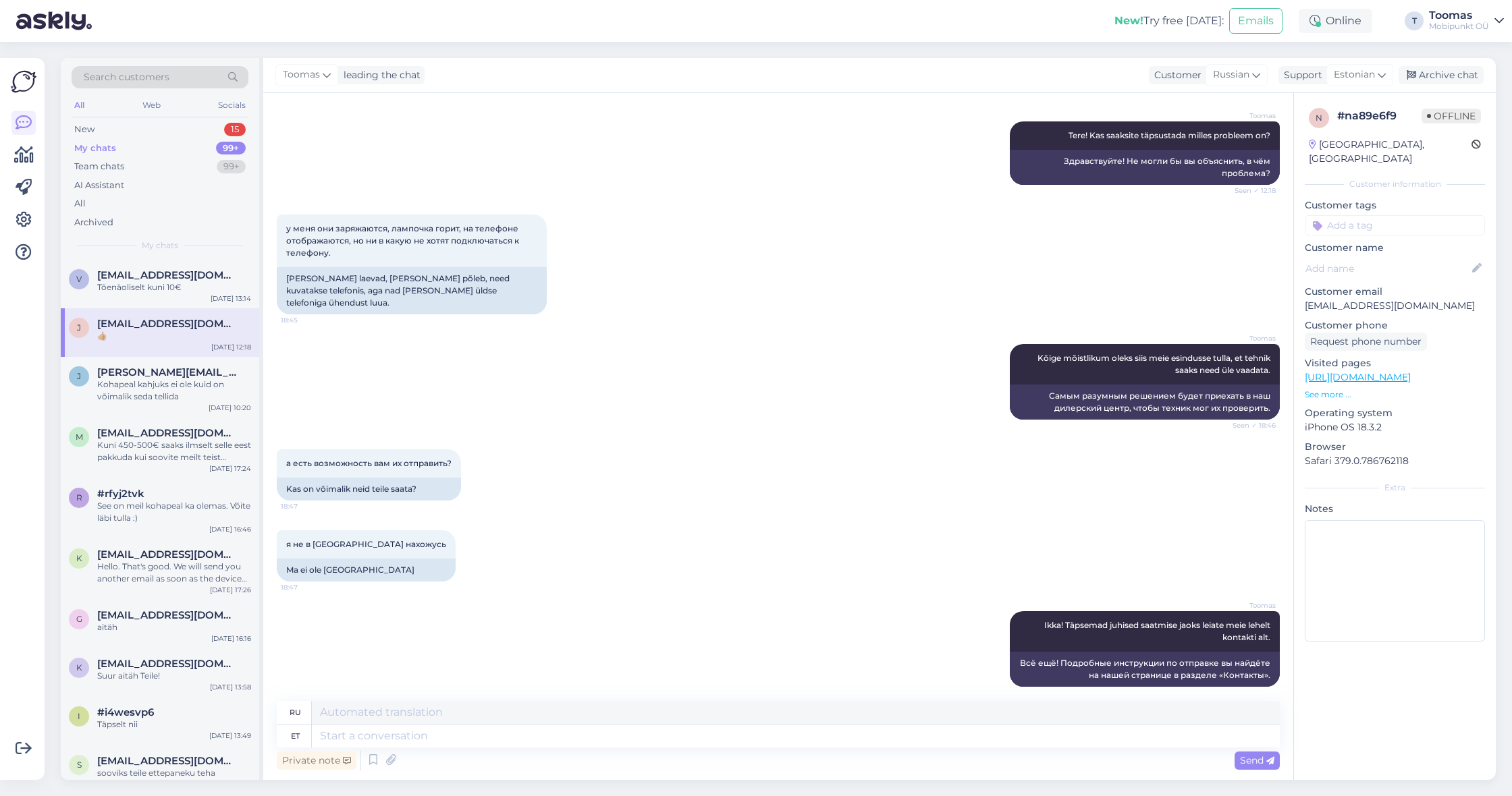
click at [916, 385] on div "Toomas Kõige mõistlikum oleks siis meie esindusse tulla, et tehnik saaks need ü…" at bounding box center [777, 382] width 1003 height 106
